Goal: Find specific page/section: Find specific page/section

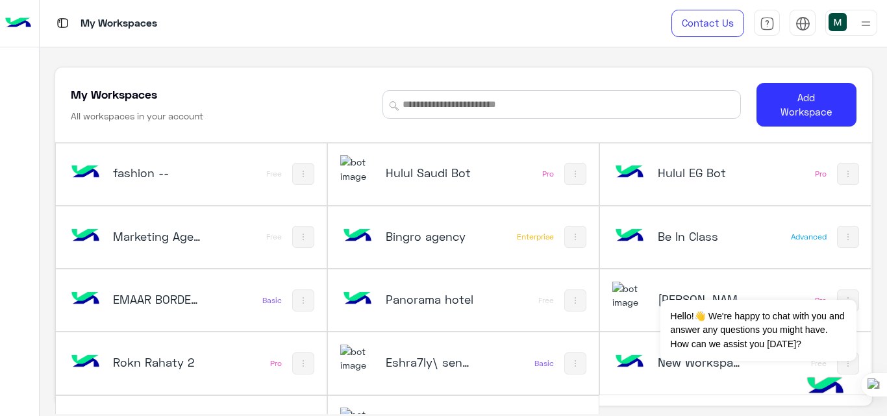
click at [417, 184] on div "Hulul Saudi Bot" at bounding box center [414, 174] width 148 height 38
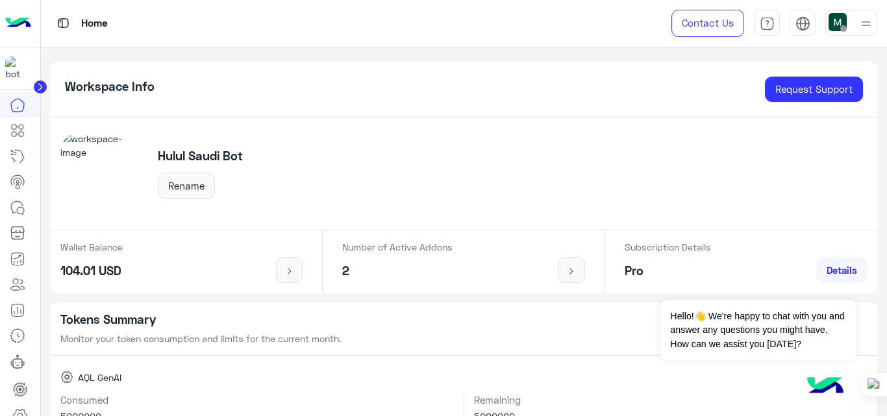
click at [24, 21] on img at bounding box center [18, 23] width 26 height 27
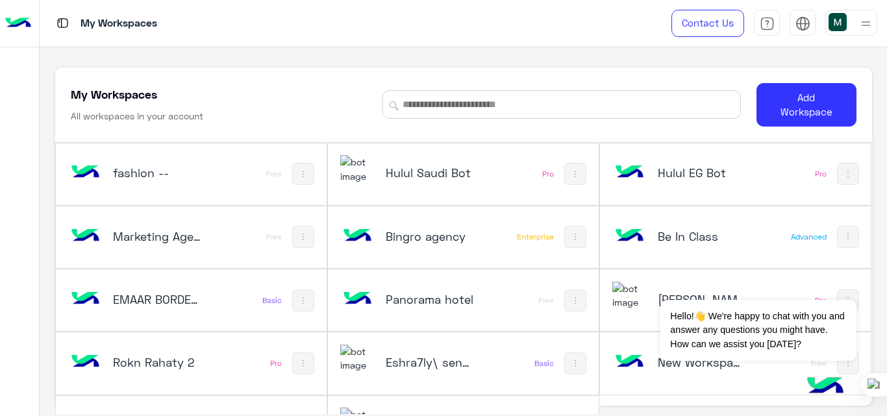
click at [683, 182] on div "Hulul EG Bot" at bounding box center [702, 174] width 89 height 18
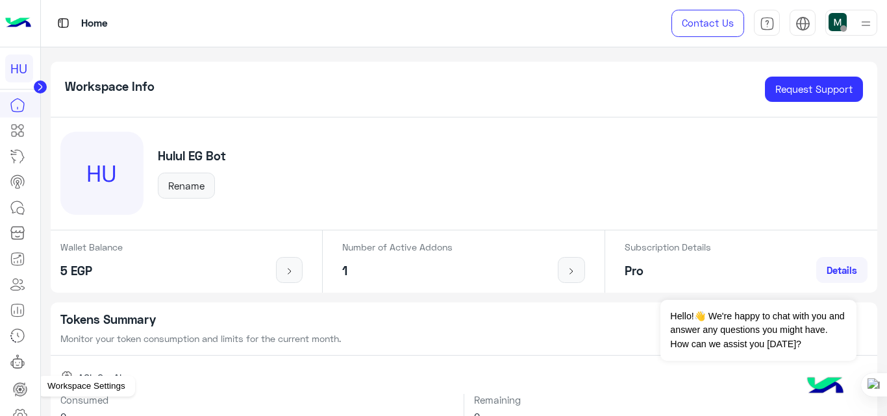
click at [21, 410] on icon at bounding box center [20, 415] width 13 height 12
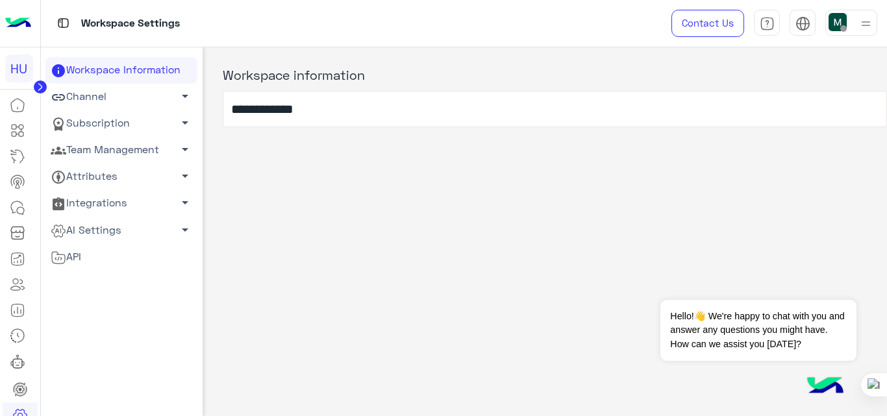
click at [112, 92] on link "Channel arrow_drop_down" at bounding box center [121, 97] width 152 height 27
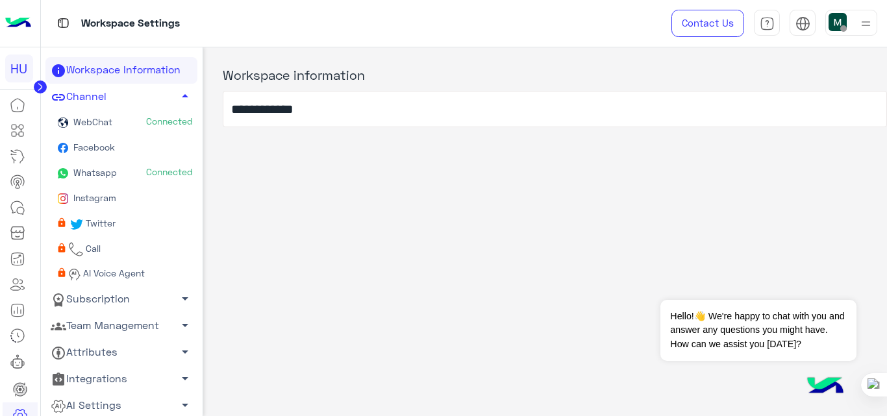
click at [121, 167] on link "Whatsapp Connected" at bounding box center [121, 173] width 152 height 25
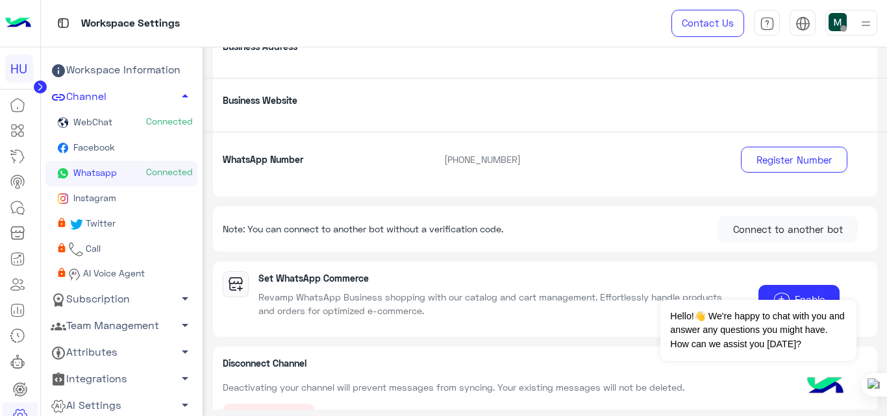
scroll to position [256, 0]
click at [14, 25] on img at bounding box center [18, 23] width 26 height 27
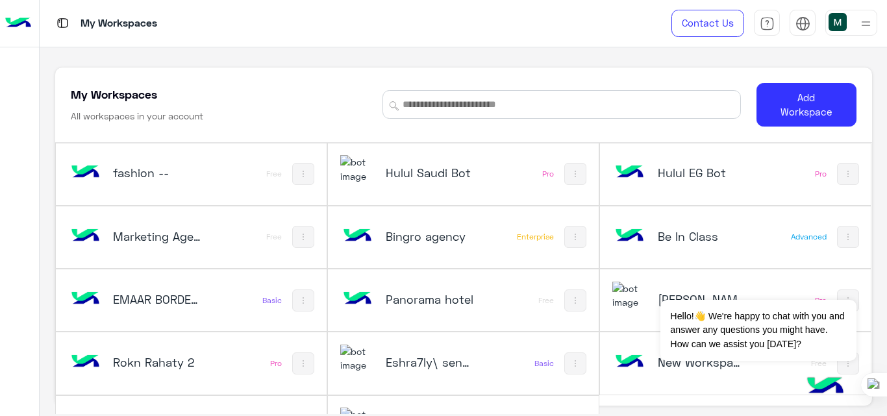
scroll to position [44, 0]
